Goal: Find specific page/section: Find specific page/section

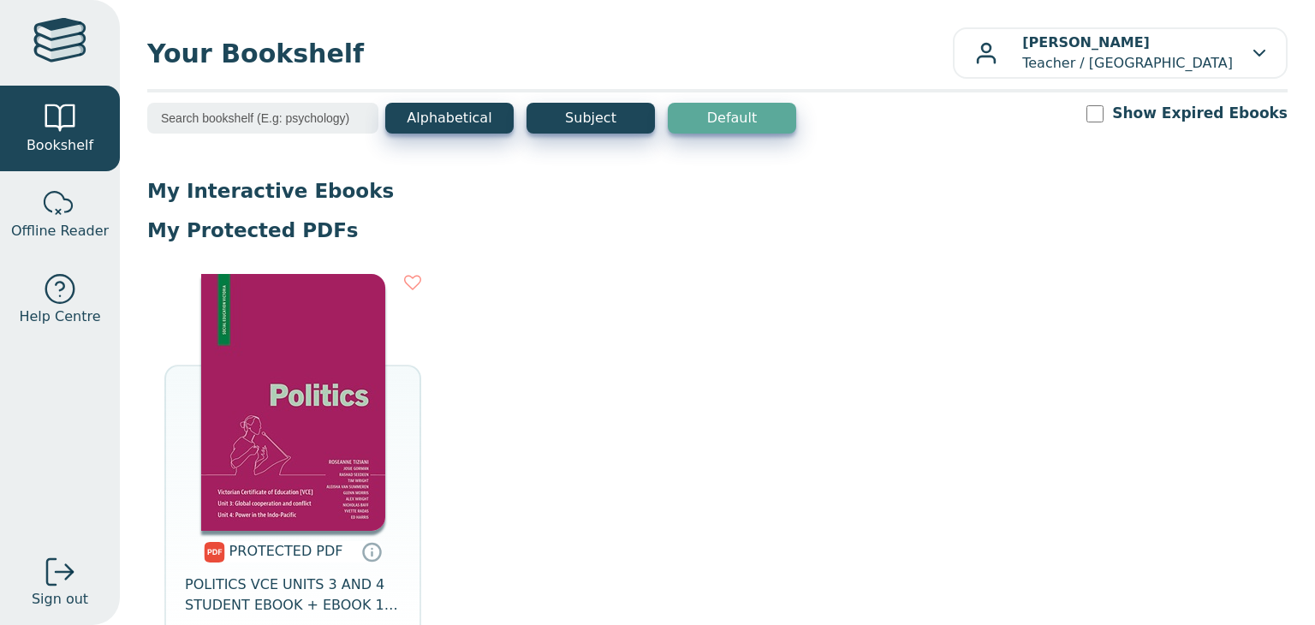
click at [339, 454] on img at bounding box center [293, 402] width 184 height 257
click at [289, 426] on img at bounding box center [293, 402] width 184 height 257
click at [270, 385] on img at bounding box center [293, 402] width 184 height 257
click at [306, 396] on img at bounding box center [293, 402] width 184 height 257
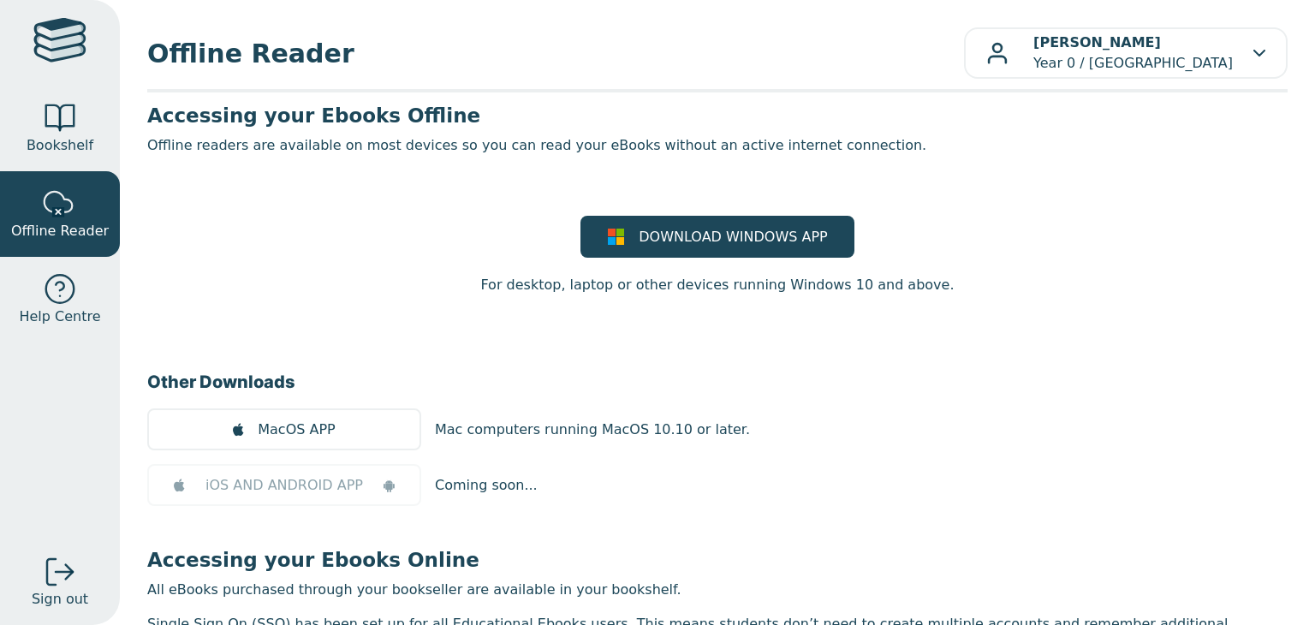
click at [45, 114] on div at bounding box center [60, 118] width 34 height 34
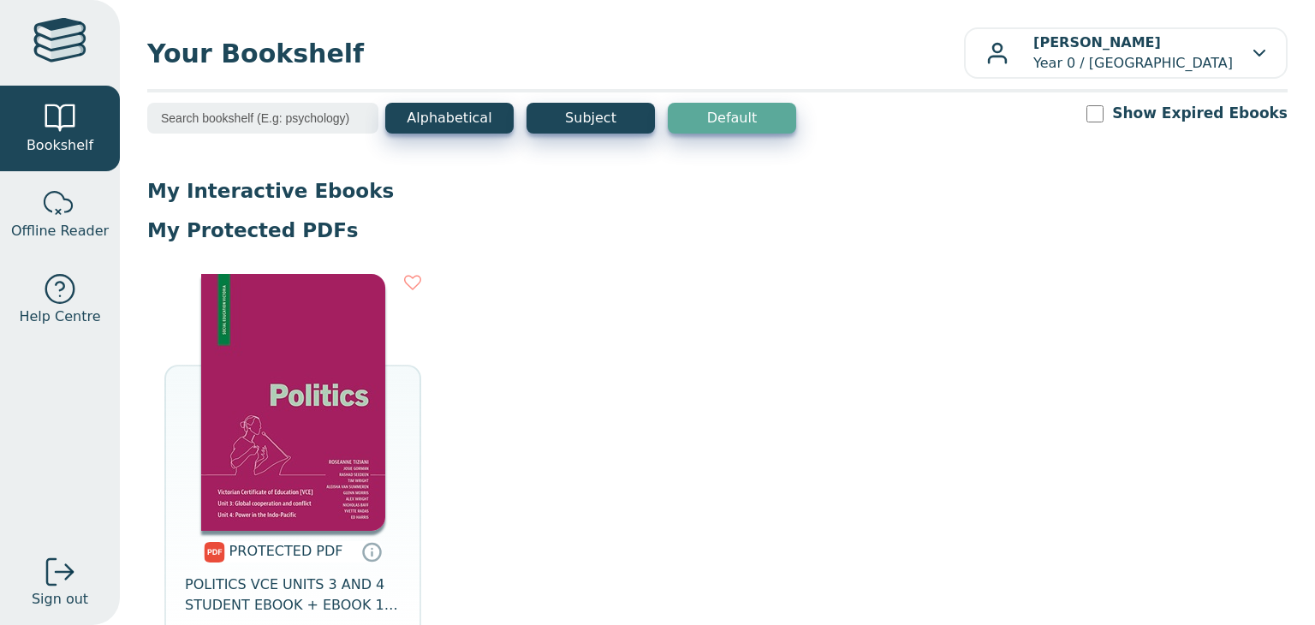
click at [297, 343] on img at bounding box center [293, 402] width 184 height 257
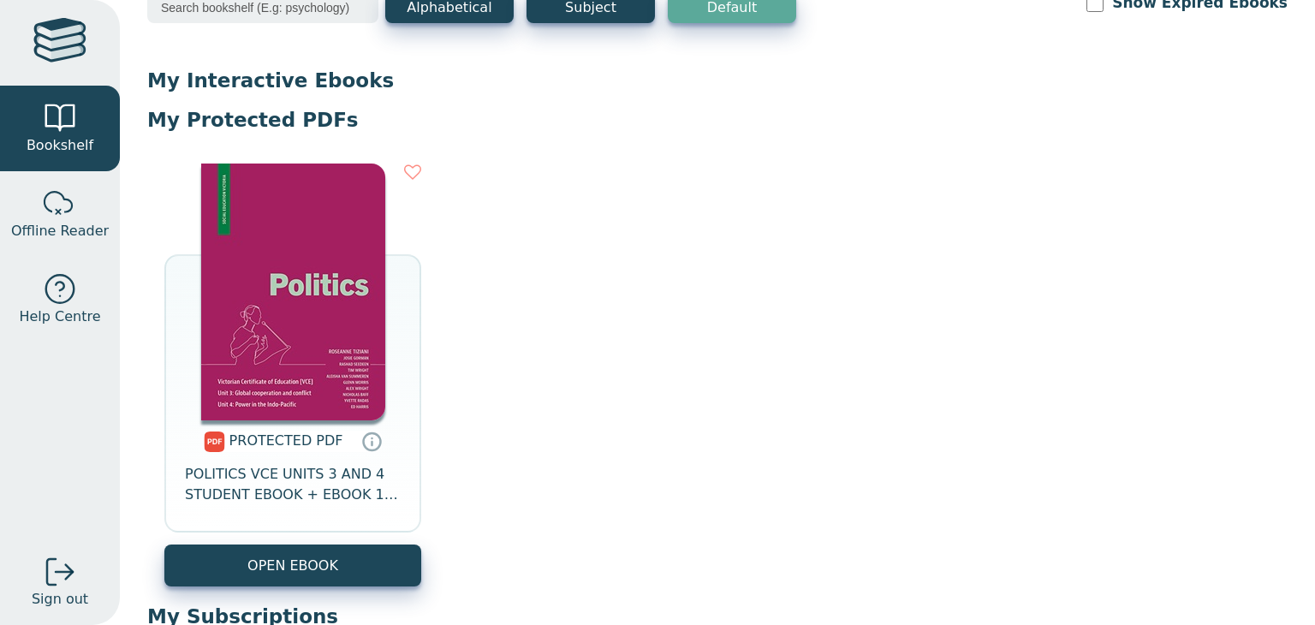
scroll to position [110, 0]
